Goal: Information Seeking & Learning: Learn about a topic

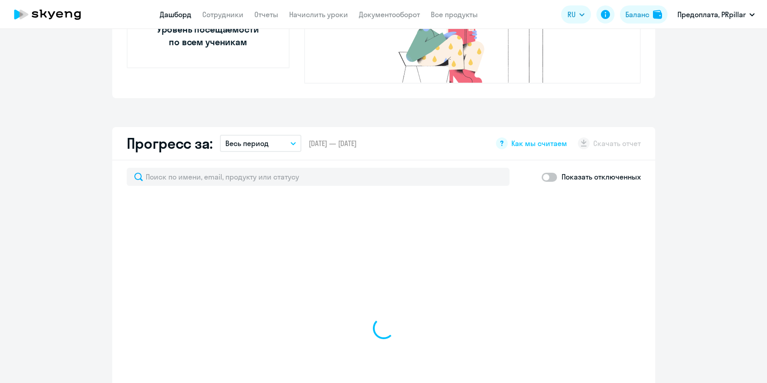
scroll to position [526, 0]
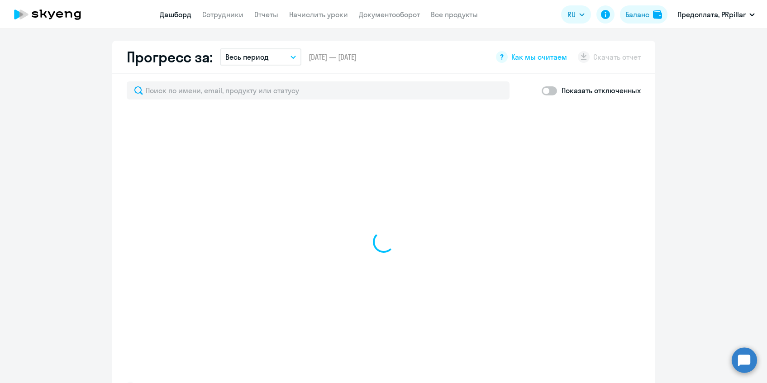
select select "30"
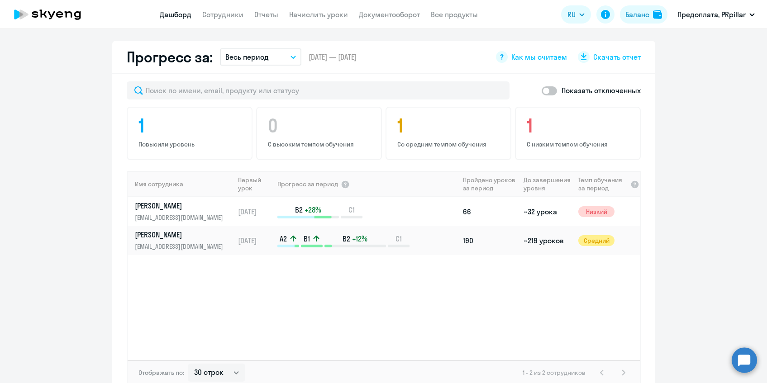
scroll to position [552, 0]
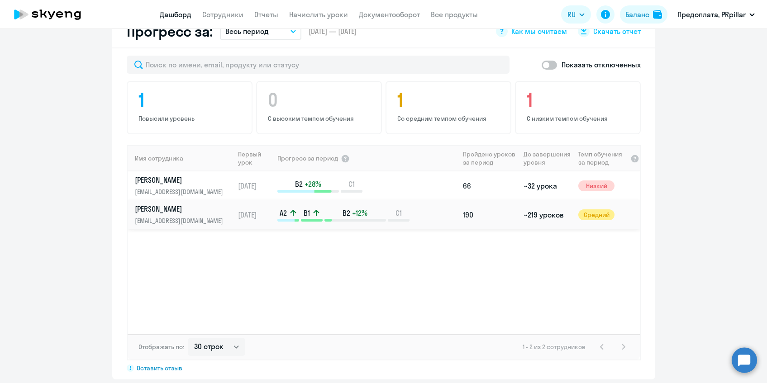
click at [155, 216] on p "[EMAIL_ADDRESS][DOMAIN_NAME]" at bounding box center [181, 221] width 93 height 10
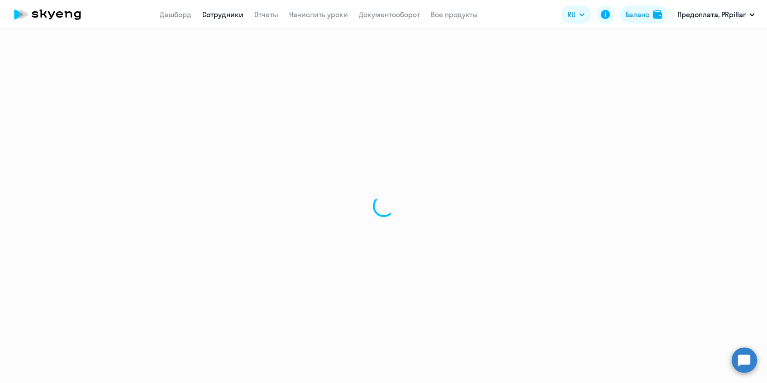
select select "english"
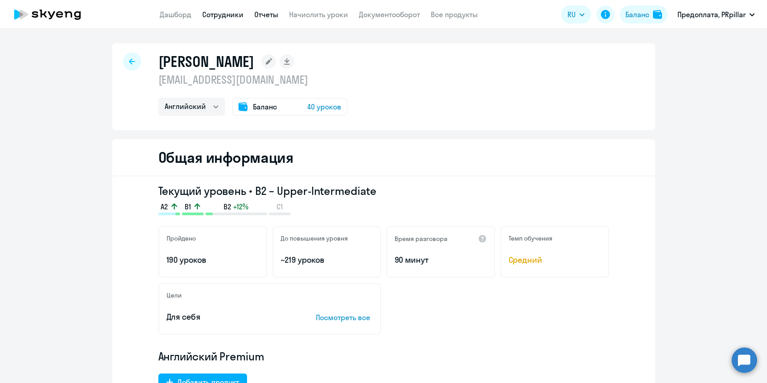
click at [276, 13] on link "Отчеты" at bounding box center [266, 14] width 24 height 9
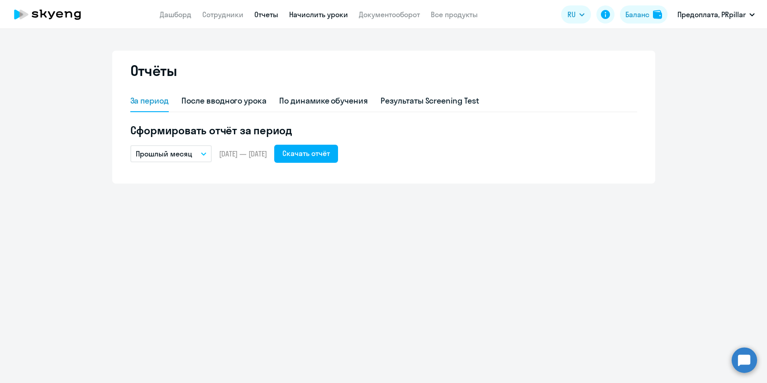
click at [323, 12] on link "Начислить уроки" at bounding box center [318, 14] width 59 height 9
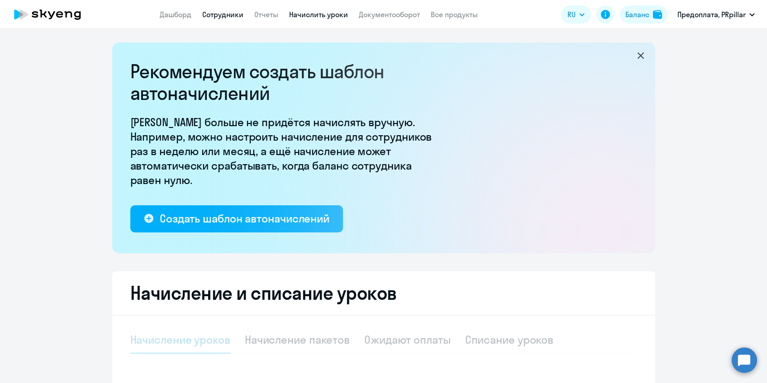
click at [216, 10] on link "Сотрудники" at bounding box center [222, 14] width 41 height 9
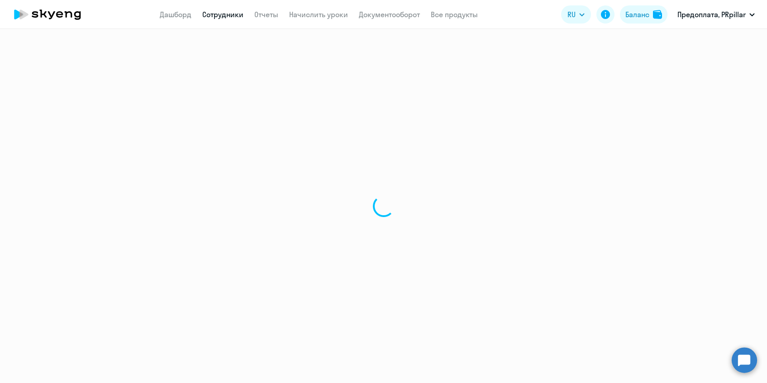
select select "30"
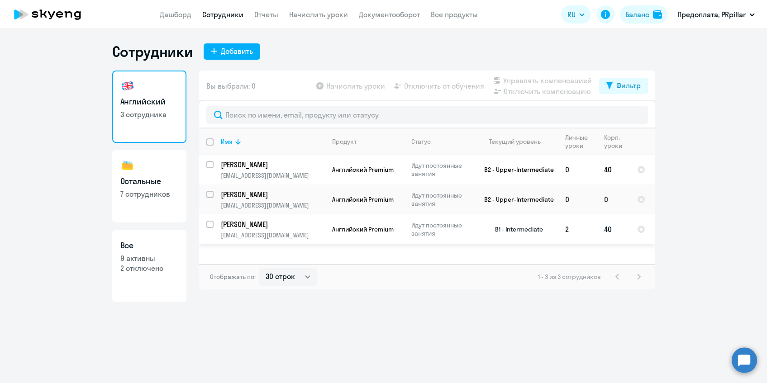
click at [268, 231] on p "[EMAIL_ADDRESS][DOMAIN_NAME]" at bounding box center [273, 235] width 104 height 8
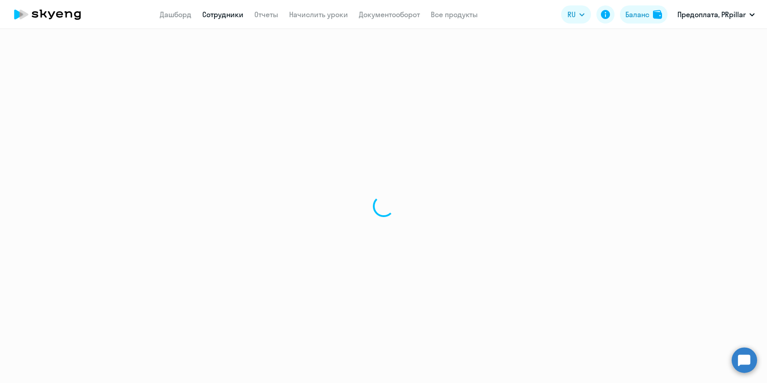
select select "english"
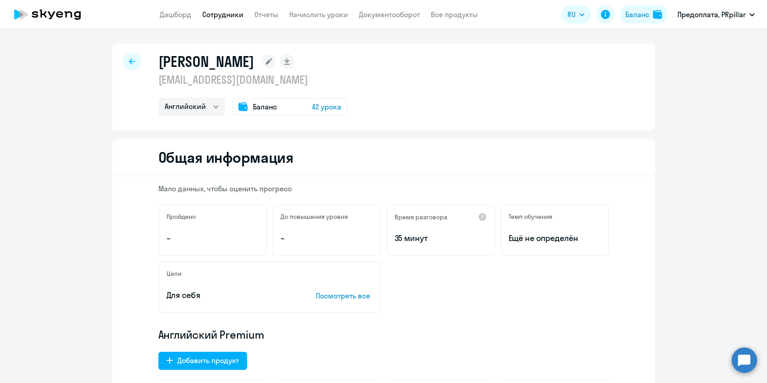
click at [126, 61] on div at bounding box center [132, 61] width 18 height 18
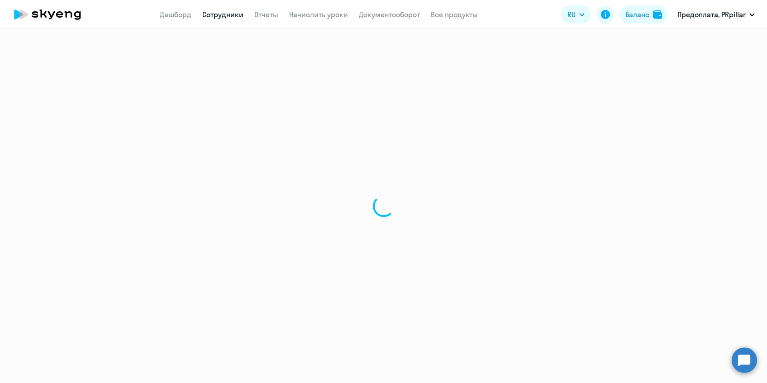
select select "30"
